Goal: Entertainment & Leisure: Consume media (video, audio)

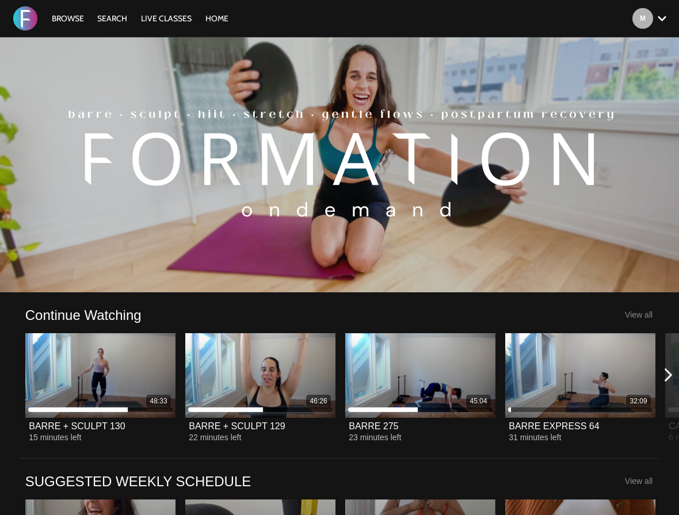
click at [184, 349] on div "BARRE + SCULPT 129 2025-08-02 b+s Add to my list My list 46:26 BARRE + SCULPT 1…" at bounding box center [260, 387] width 160 height 109
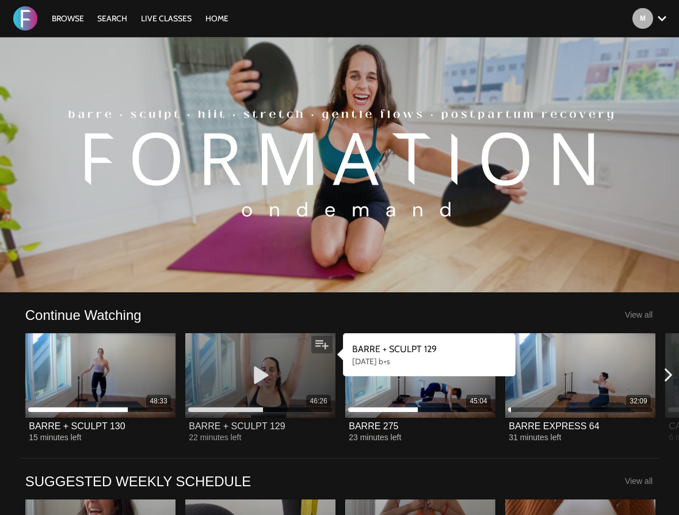
click at [210, 343] on div "46:26" at bounding box center [260, 375] width 150 height 85
